Goal: Information Seeking & Learning: Learn about a topic

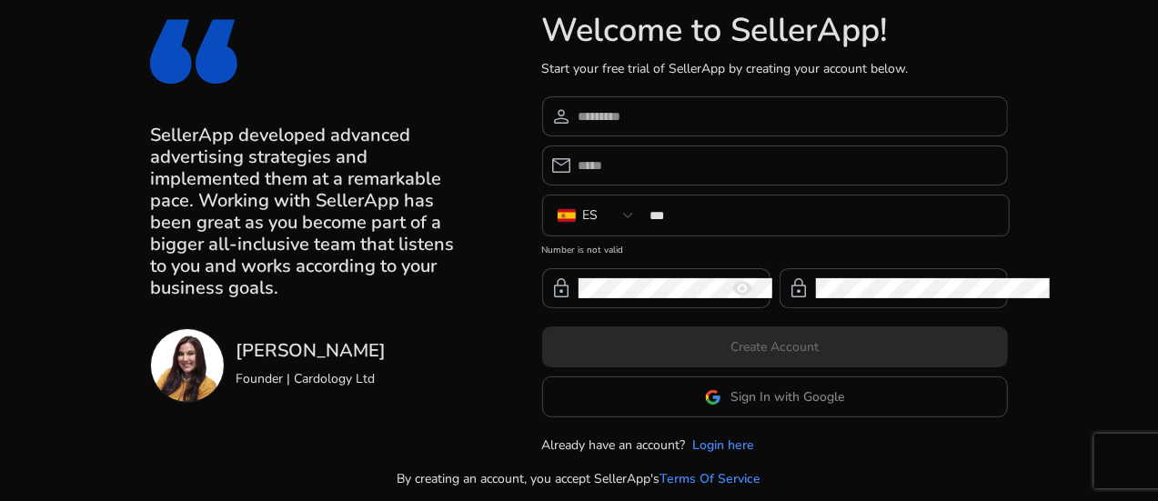
scroll to position [44, 0]
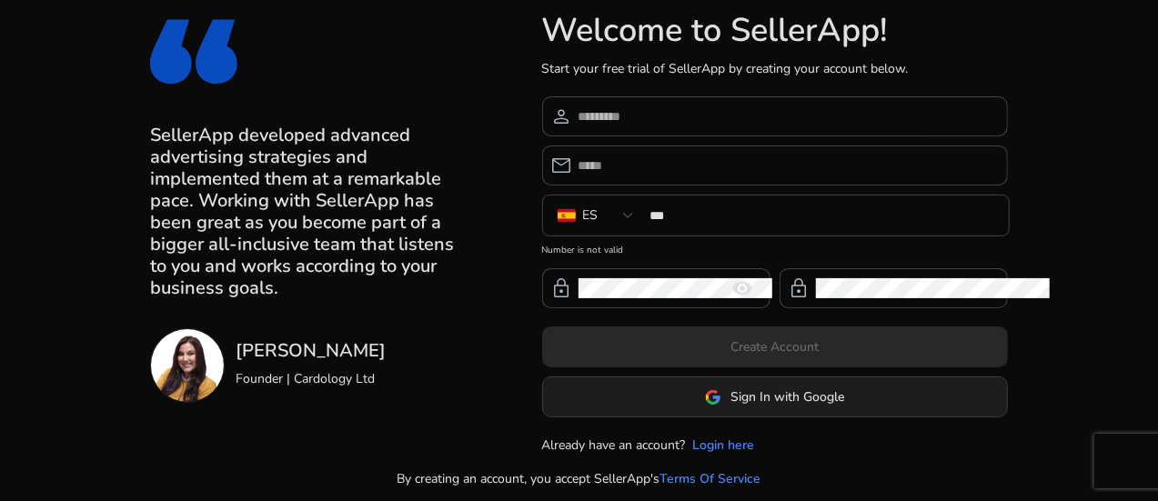
click at [753, 392] on span at bounding box center [775, 398] width 464 height 44
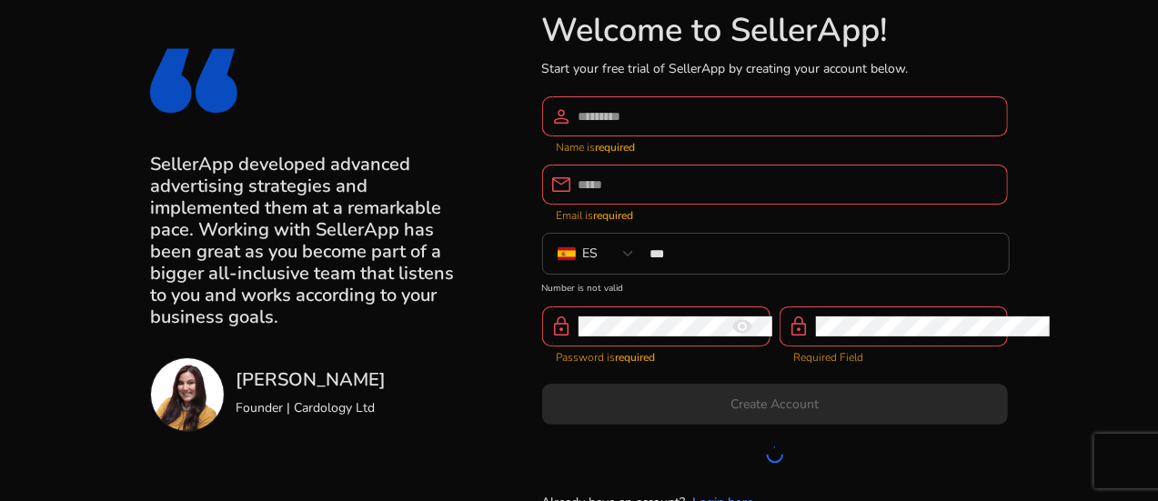
scroll to position [73, 0]
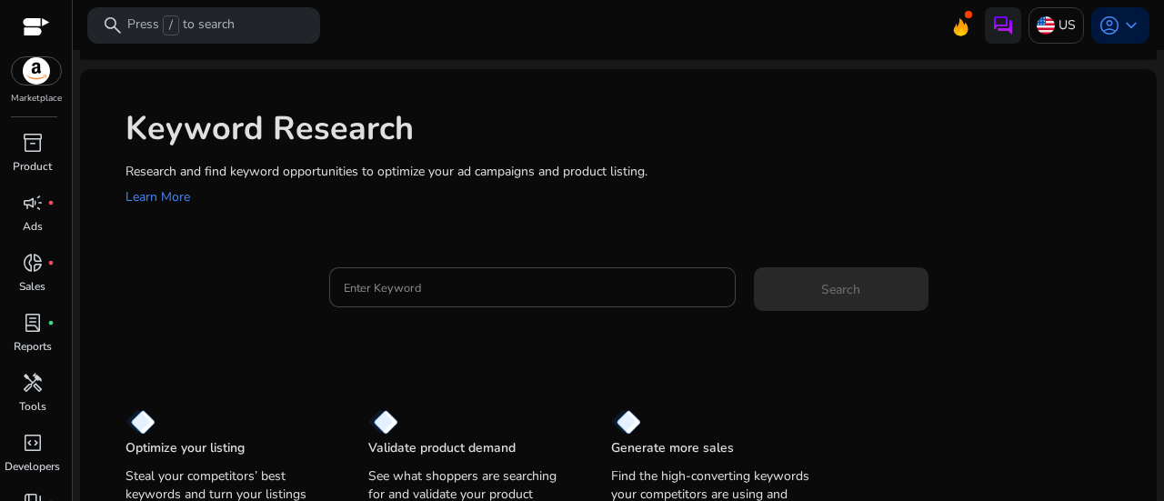
scroll to position [75, 0]
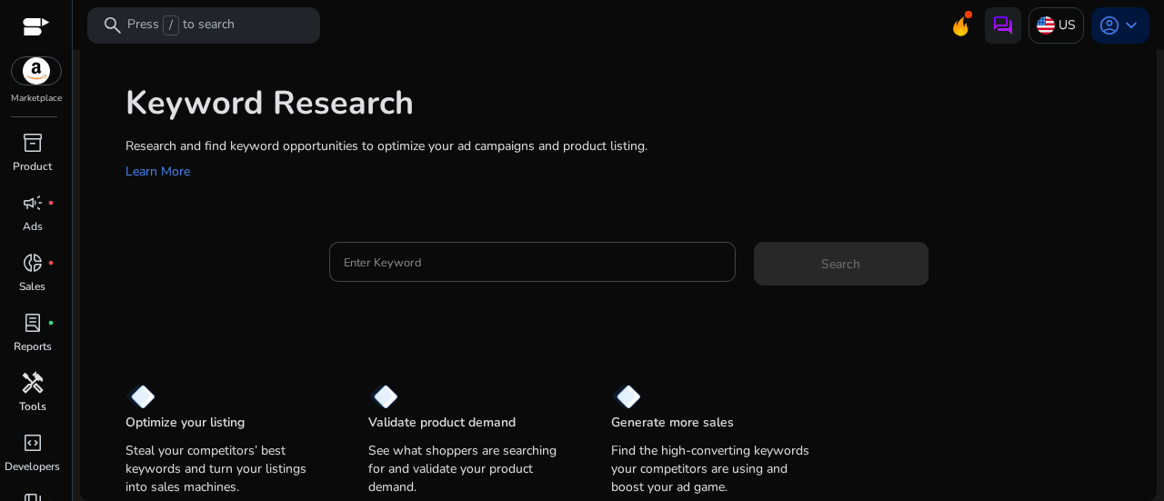
click at [31, 383] on span "handyman" at bounding box center [33, 383] width 22 height 22
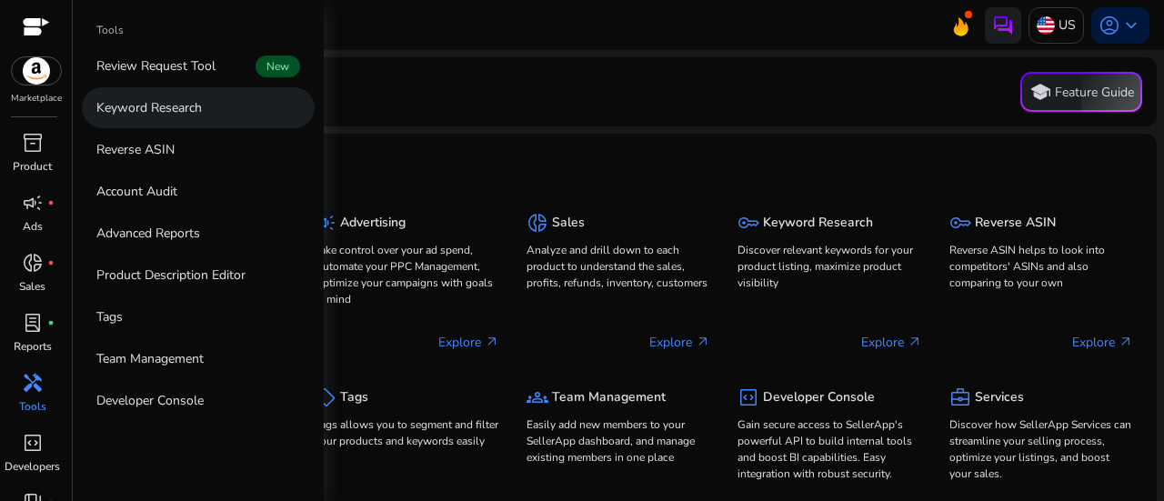
click at [176, 108] on p "Keyword Research" at bounding box center [148, 107] width 105 height 19
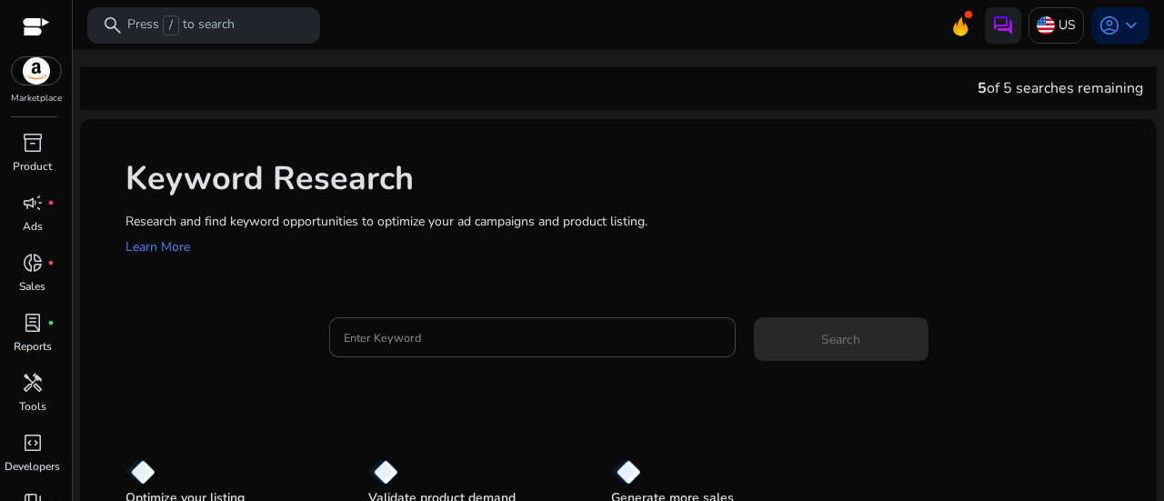
click at [426, 366] on div at bounding box center [532, 366] width 407 height 19
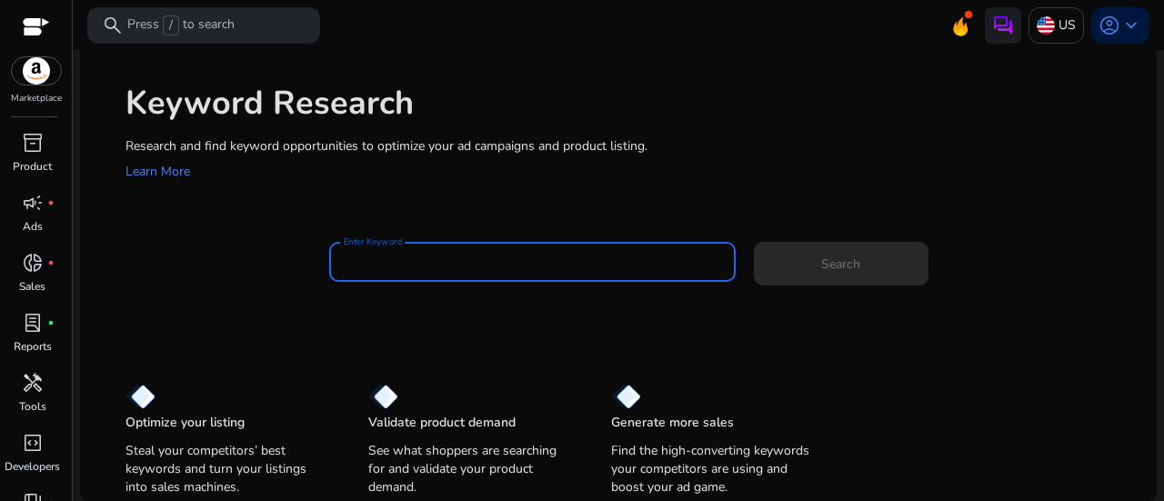
click at [542, 254] on input "Enter Keyword" at bounding box center [532, 262] width 377 height 20
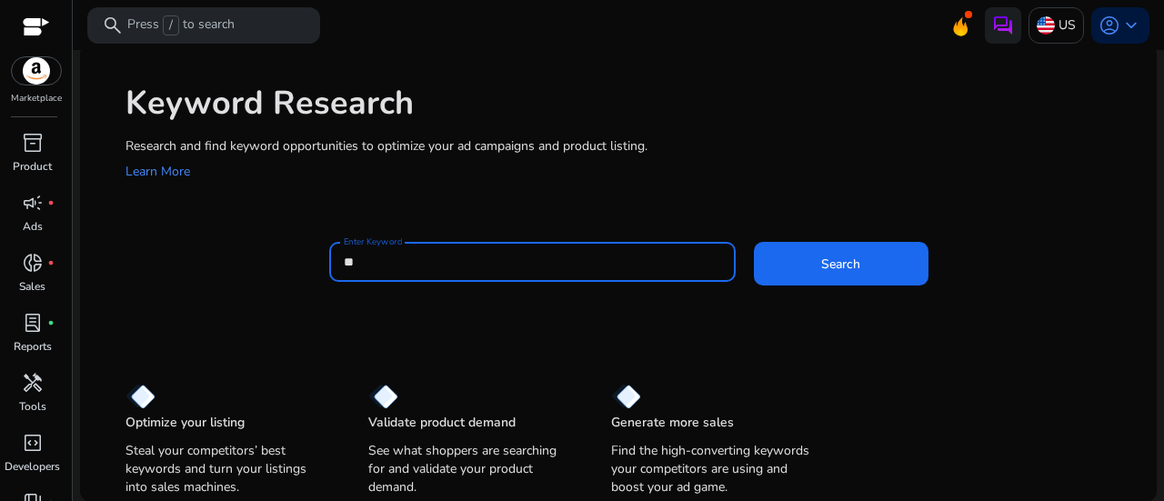
type input "*"
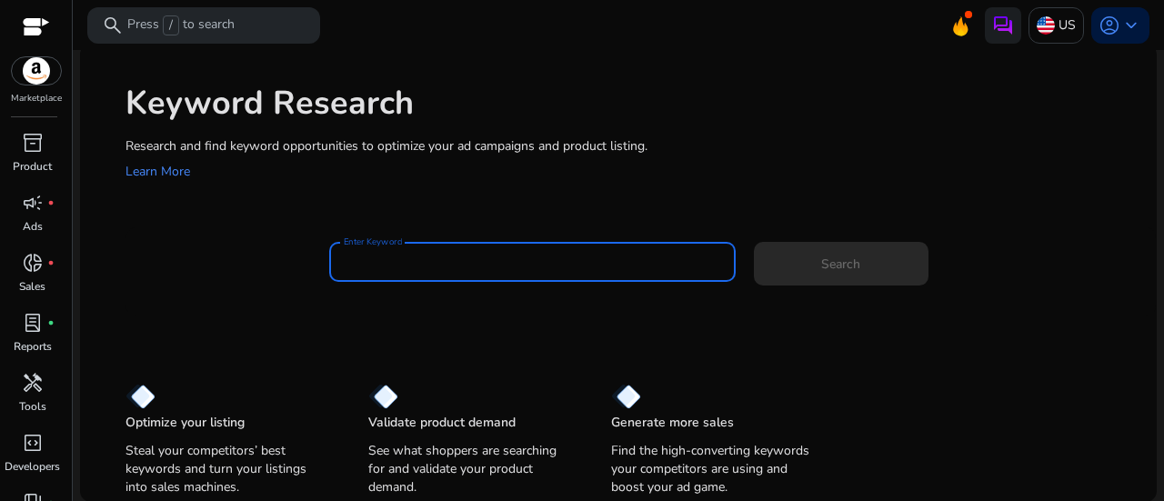
paste input "**********"
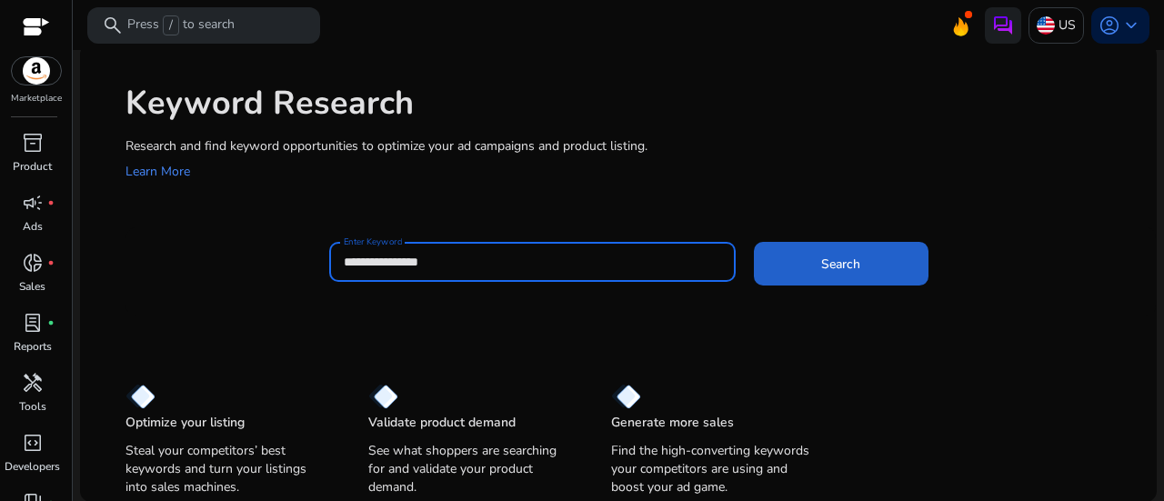
scroll to position [0, 0]
click at [791, 257] on span at bounding box center [841, 264] width 175 height 44
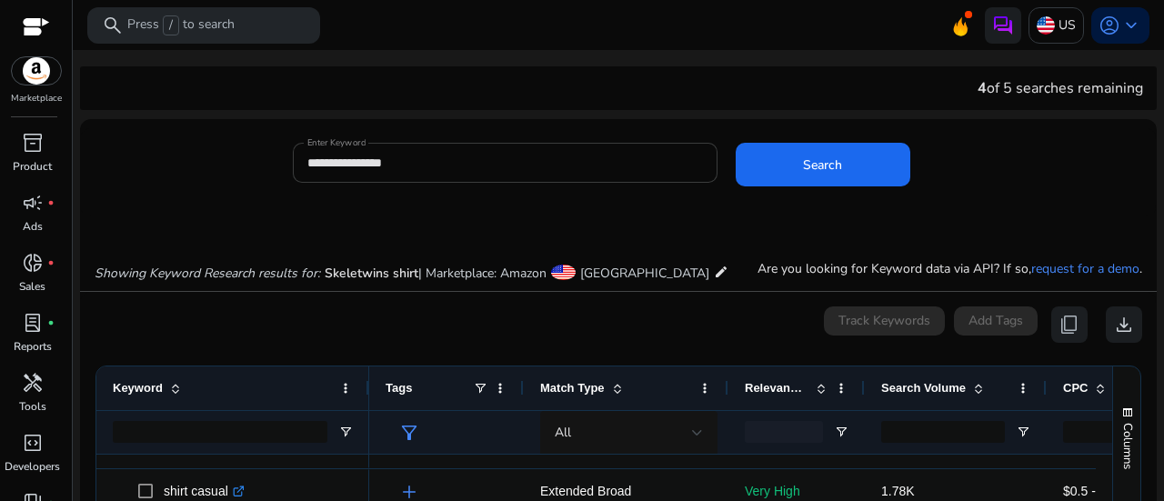
click at [433, 174] on div "**********" at bounding box center [505, 163] width 396 height 40
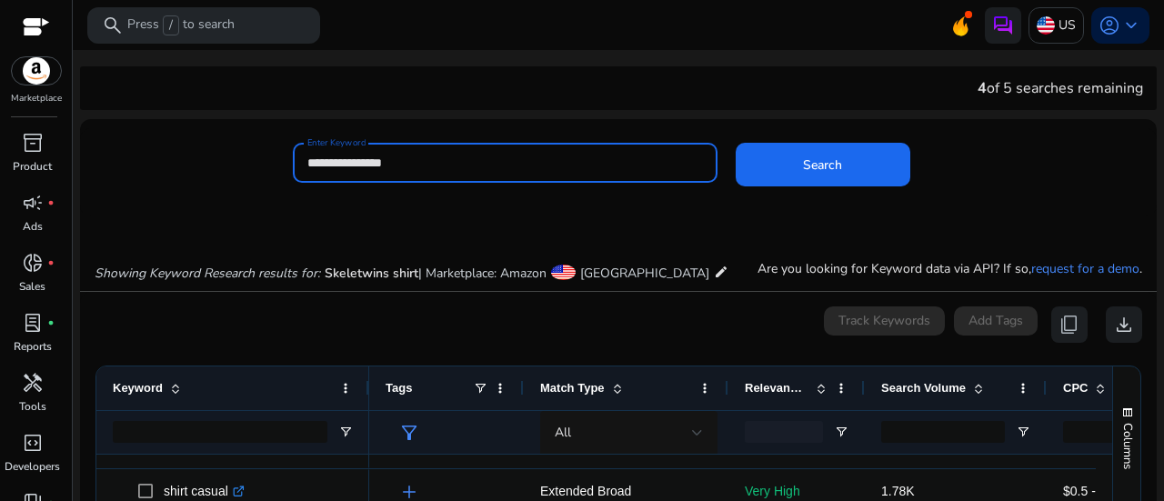
click at [371, 161] on input "**********" at bounding box center [505, 163] width 396 height 20
type input "**********"
click at [736, 143] on button "Search" at bounding box center [823, 165] width 175 height 44
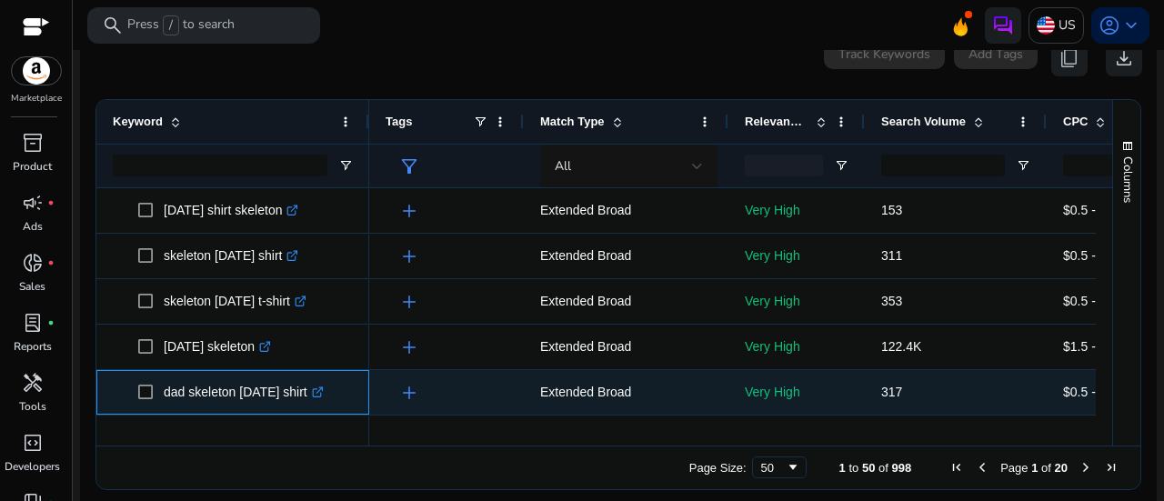
drag, startPoint x: 160, startPoint y: 387, endPoint x: 296, endPoint y: 385, distance: 136.4
click at [296, 385] on span "dad skeleton [DATE] shirt .st0{fill:#2c8af8}" at bounding box center [245, 392] width 215 height 37
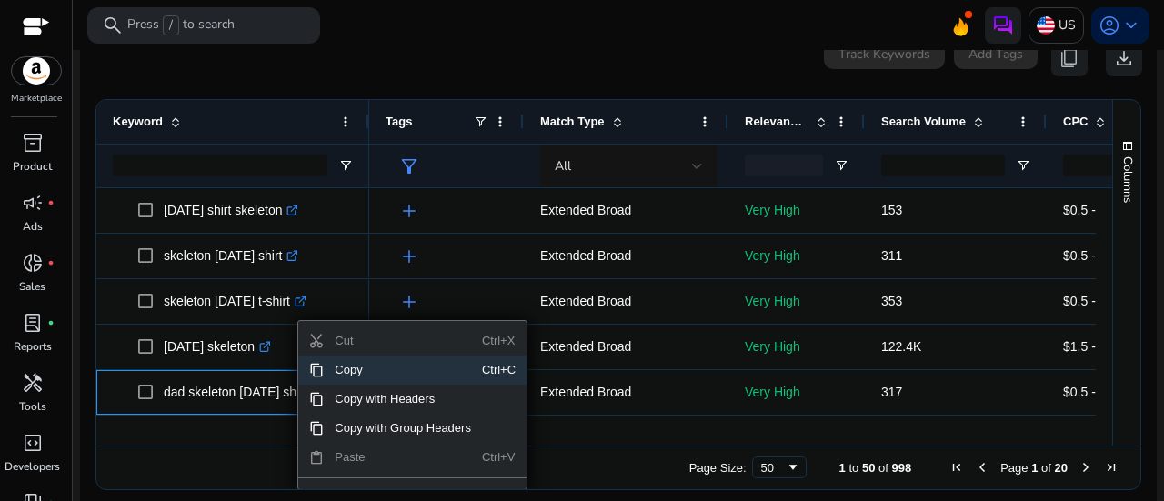
click at [340, 365] on span "Copy" at bounding box center [403, 370] width 158 height 29
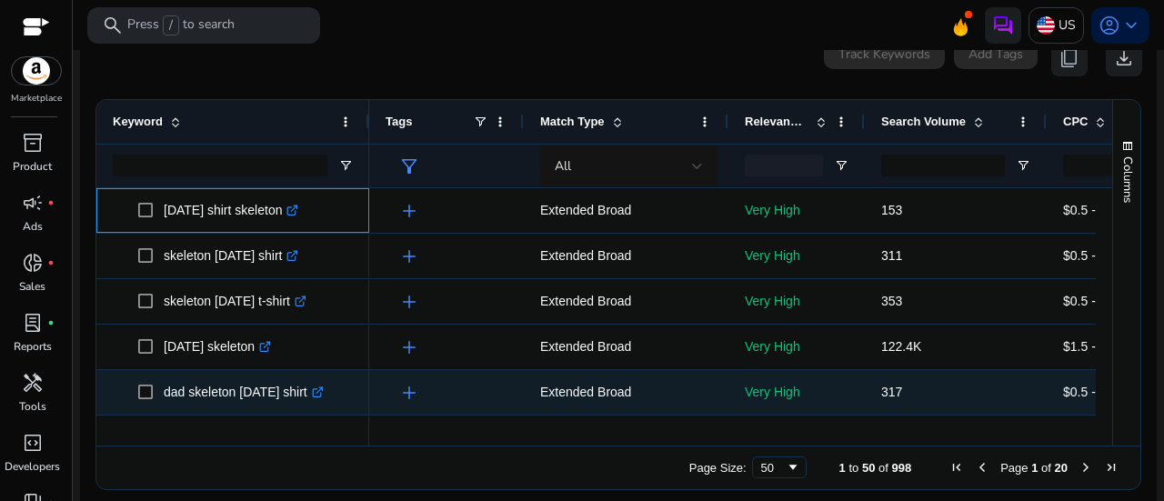
drag, startPoint x: 156, startPoint y: 204, endPoint x: 322, endPoint y: 386, distance: 245.9
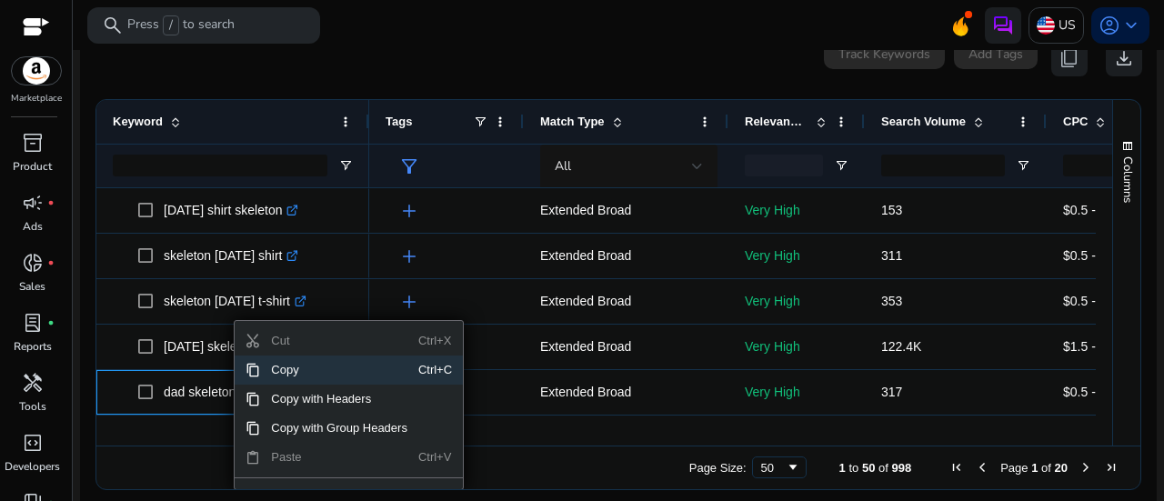
click at [266, 376] on span "Copy" at bounding box center [339, 370] width 158 height 29
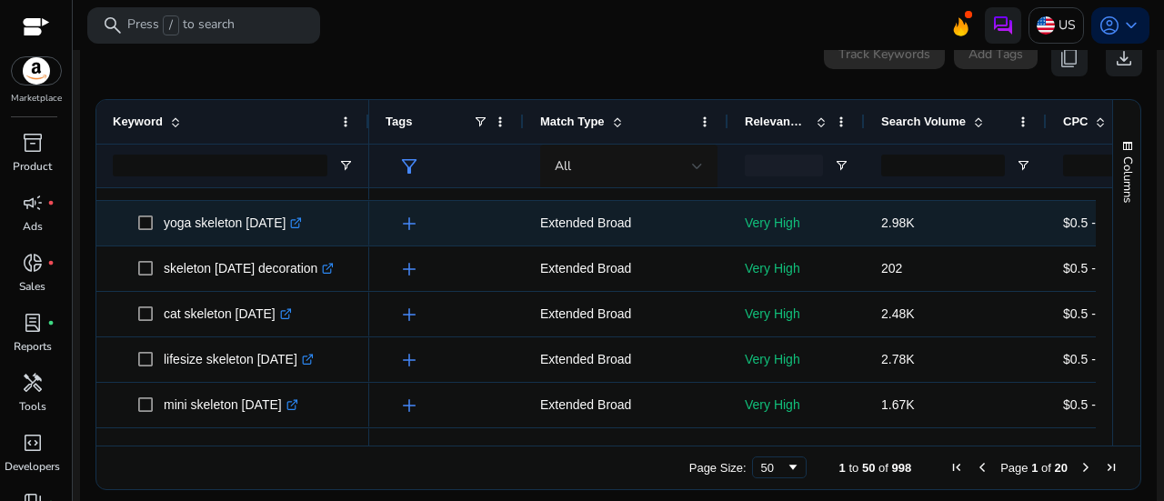
click at [302, 221] on icon ".st0{fill:#2c8af8}" at bounding box center [296, 223] width 12 height 12
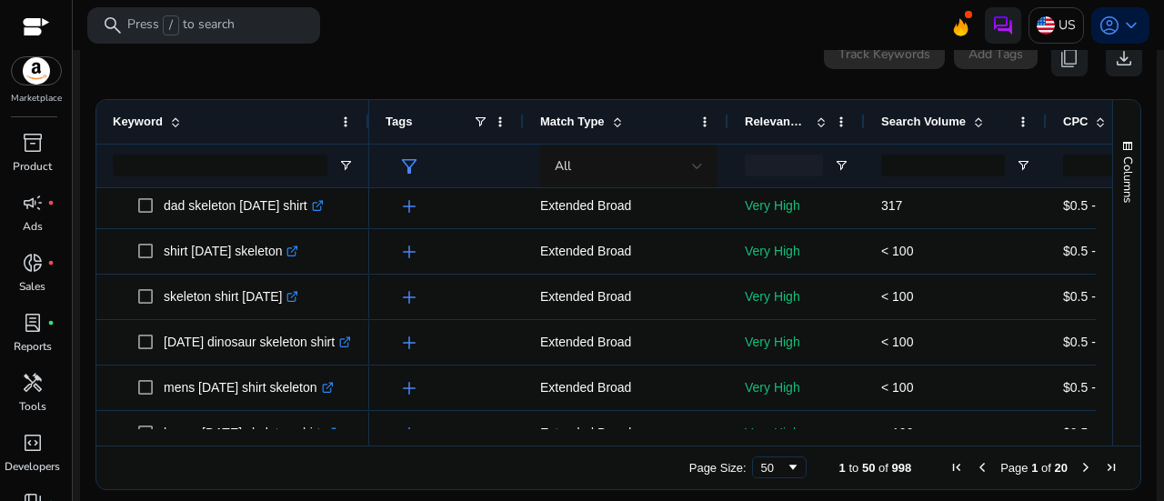
scroll to position [260, 0]
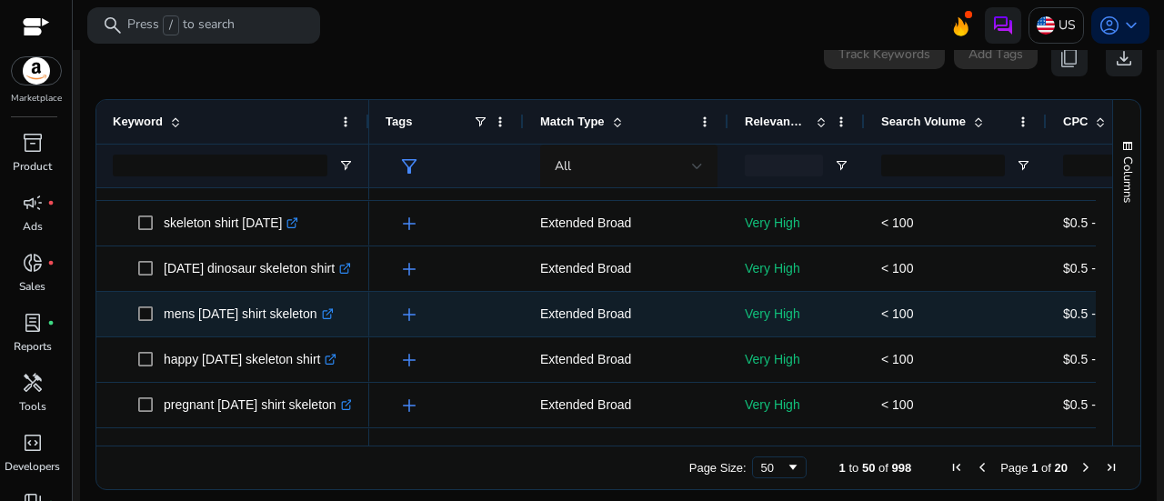
drag, startPoint x: 158, startPoint y: 204, endPoint x: 238, endPoint y: 296, distance: 121.8
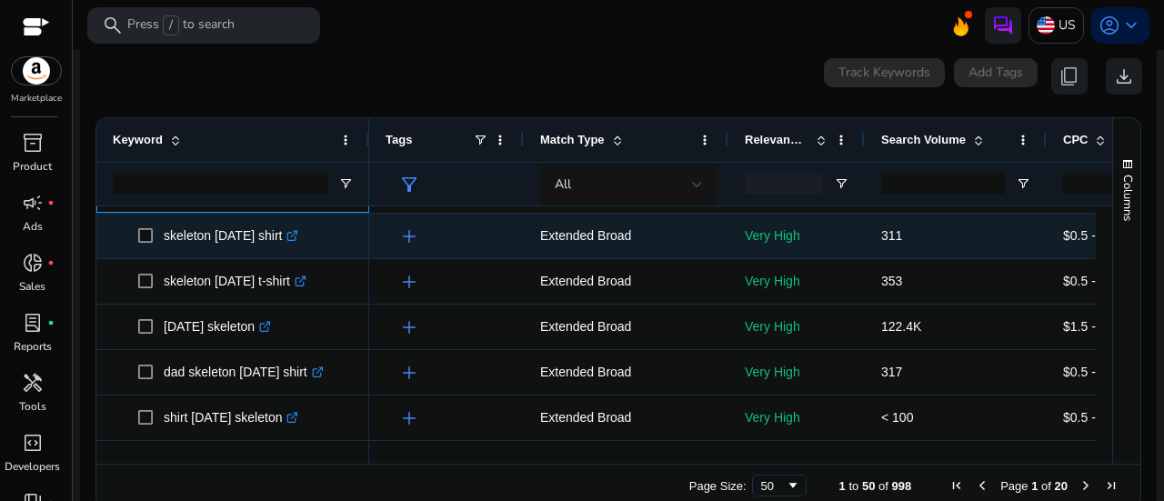
scroll to position [0, 0]
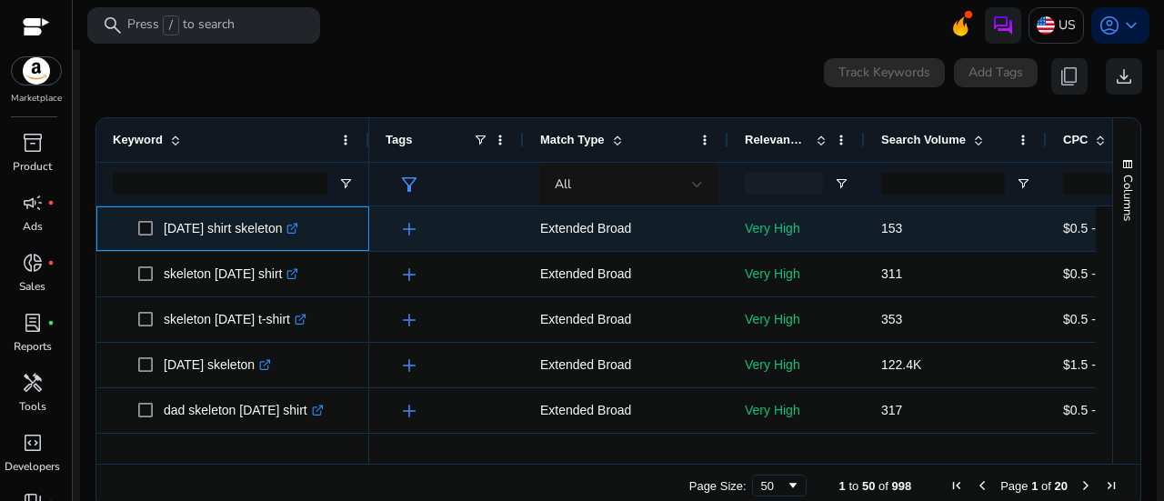
drag, startPoint x: 163, startPoint y: 221, endPoint x: 205, endPoint y: 220, distance: 41.8
click at [205, 220] on p "[DATE] shirt skeleton .st0{fill:#2c8af8}" at bounding box center [231, 228] width 135 height 37
click at [156, 226] on span at bounding box center [150, 228] width 25 height 37
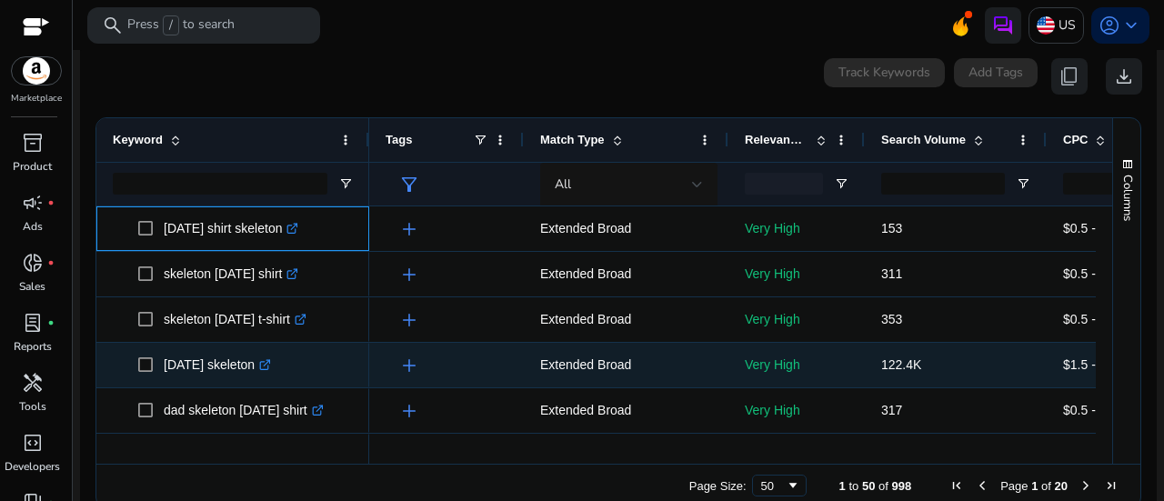
drag, startPoint x: 156, startPoint y: 226, endPoint x: 284, endPoint y: 344, distance: 173.7
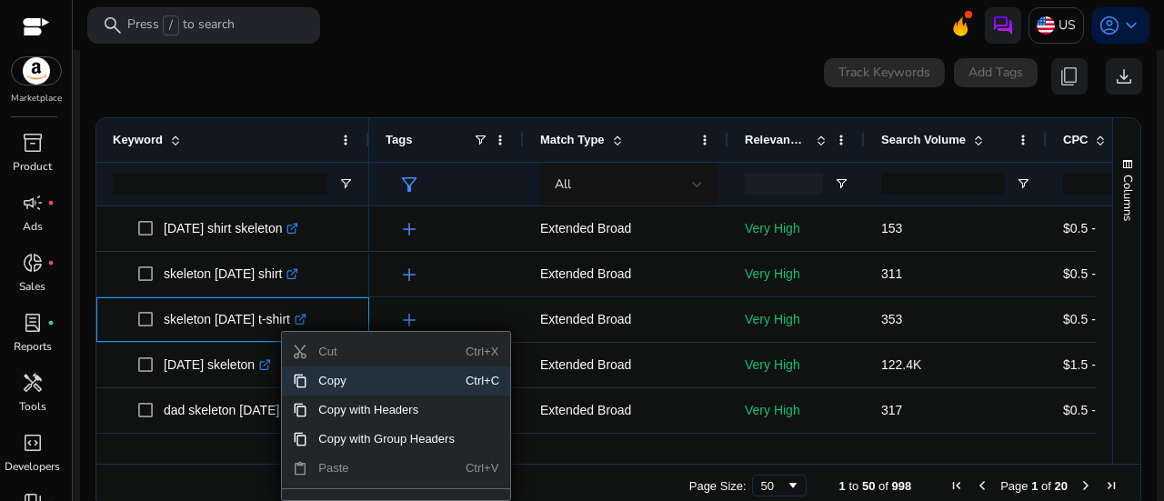
click at [327, 380] on span "Copy" at bounding box center [386, 380] width 158 height 29
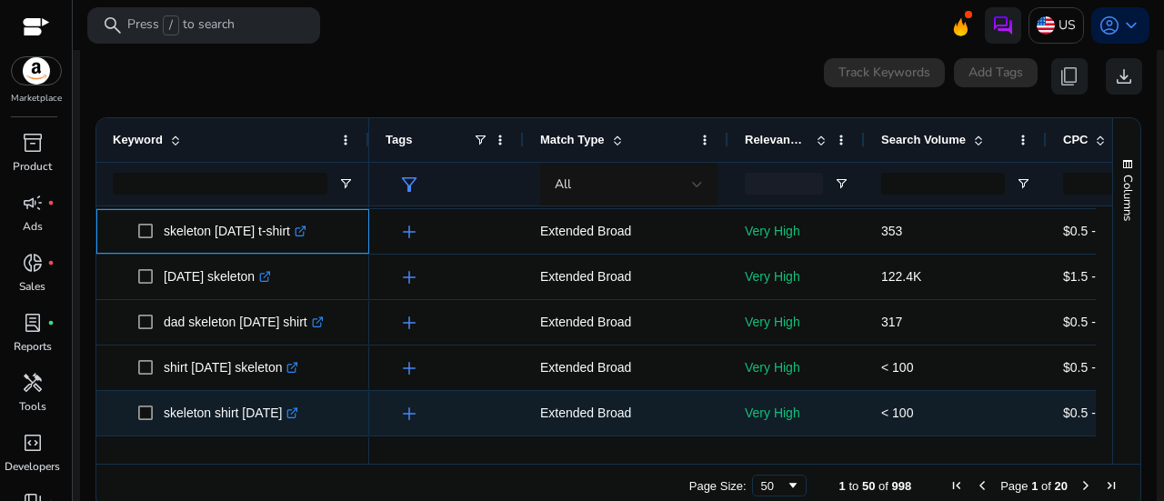
scroll to position [91, 0]
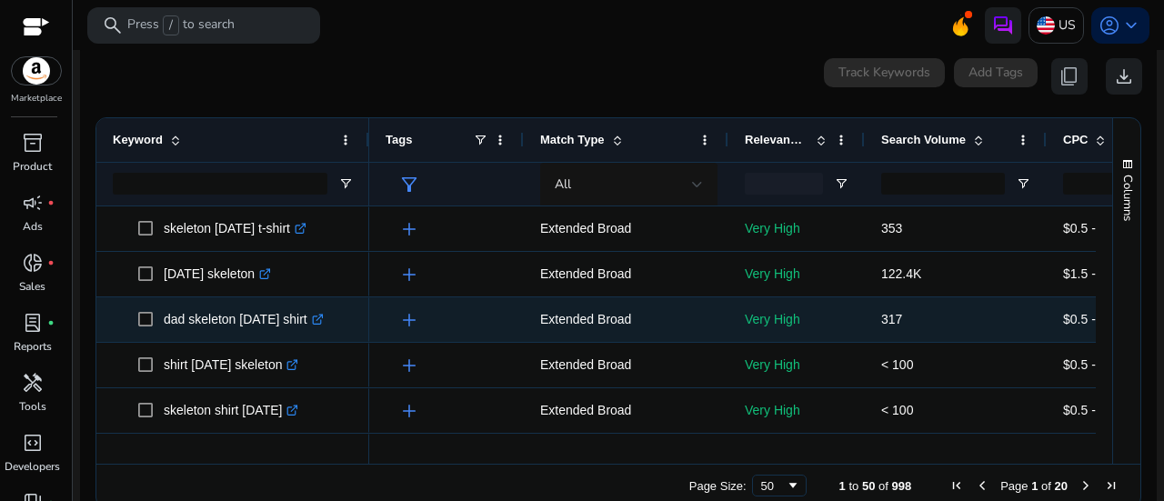
click at [321, 319] on icon at bounding box center [316, 320] width 9 height 9
